Goal: Transaction & Acquisition: Purchase product/service

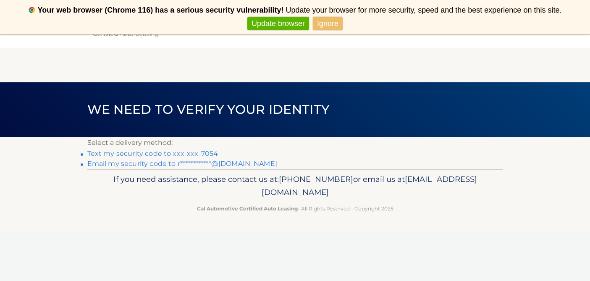
click at [207, 153] on link "Text my security code to xxx-xxx-7054" at bounding box center [152, 154] width 131 height 8
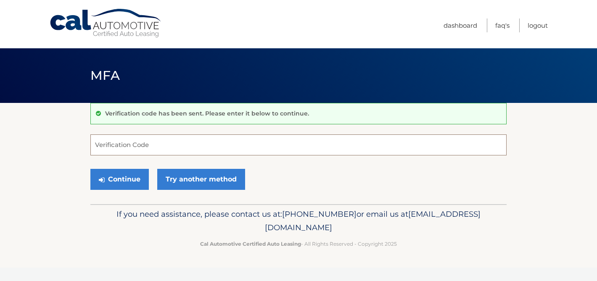
click at [197, 145] on input "Verification Code" at bounding box center [298, 144] width 416 height 21
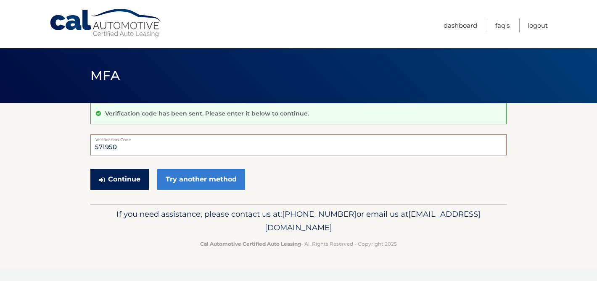
type input "571950"
click at [135, 182] on button "Continue" at bounding box center [119, 179] width 58 height 21
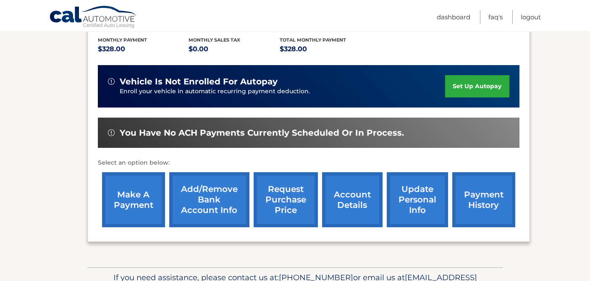
scroll to position [181, 0]
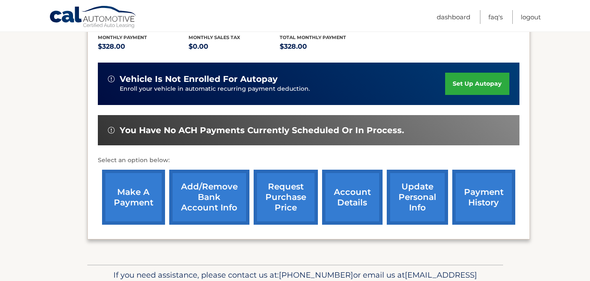
click at [127, 190] on link "make a payment" at bounding box center [133, 197] width 63 height 55
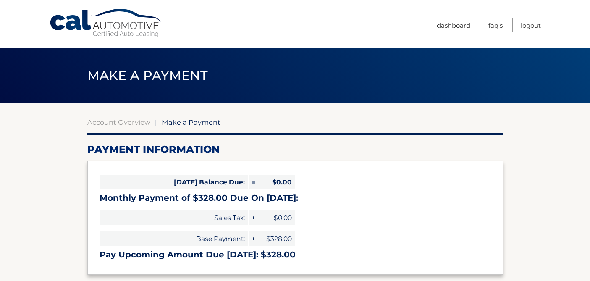
select select "YjA3ZmRmYjMtNmFkMy00ZTZkLWJkMDAtNTVlOTI3NmQ0NjJl"
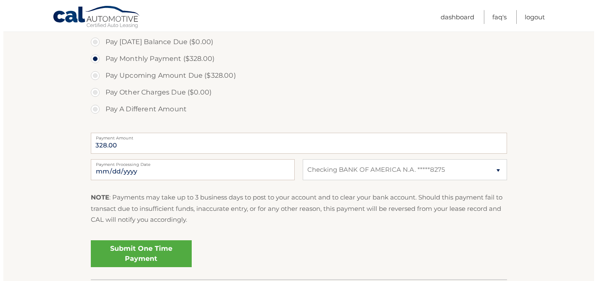
scroll to position [258, 0]
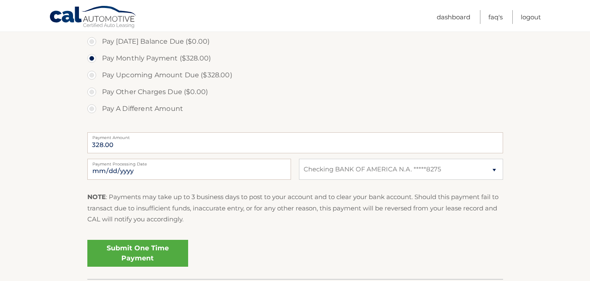
click at [153, 248] on link "Submit One Time Payment" at bounding box center [137, 253] width 101 height 27
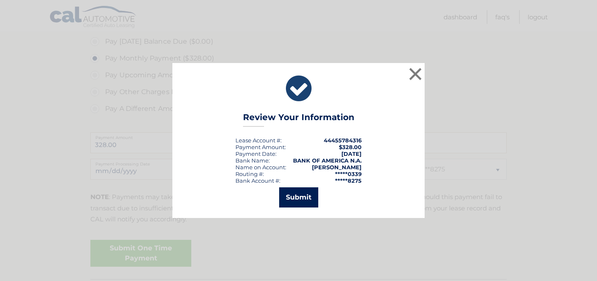
click at [303, 199] on button "Submit" at bounding box center [298, 197] width 39 height 20
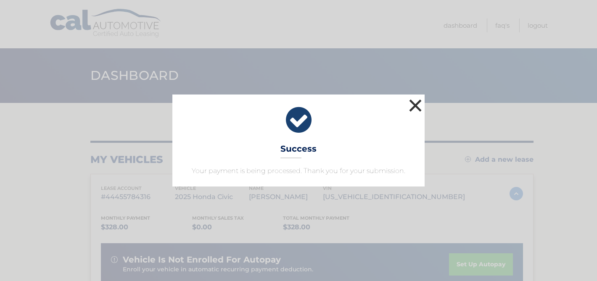
click at [419, 104] on button "×" at bounding box center [415, 105] width 17 height 17
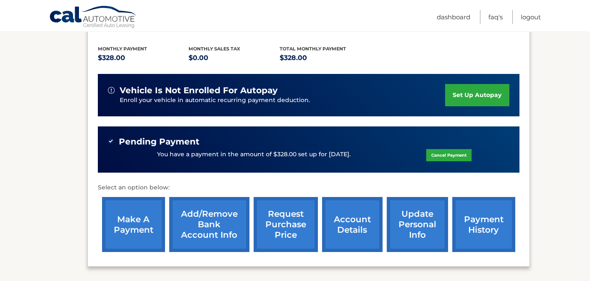
scroll to position [244, 0]
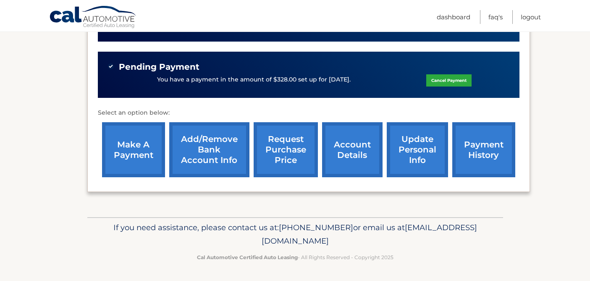
click at [500, 150] on link "payment history" at bounding box center [484, 149] width 63 height 55
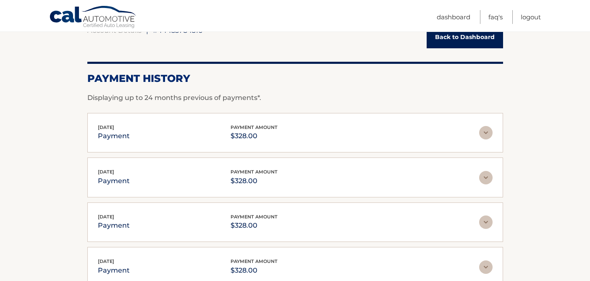
scroll to position [92, 0]
